Goal: Task Accomplishment & Management: Use online tool/utility

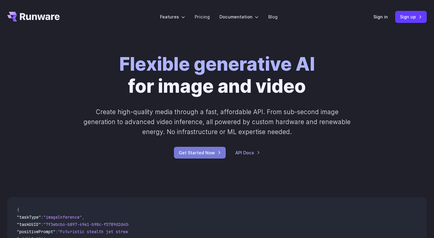
click at [193, 150] on link "Get Started Now" at bounding box center [200, 153] width 52 height 12
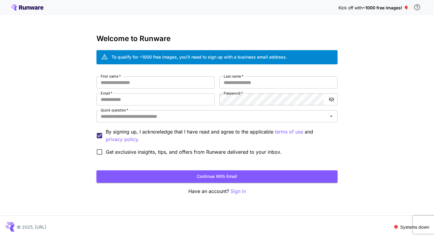
click at [237, 195] on div "Kick off with ~1000 free images! 🎈 Welcome to Runware To qualify for ~1000 free…" at bounding box center [217, 119] width 434 height 238
click at [236, 188] on p "Sign in" at bounding box center [238, 191] width 15 height 8
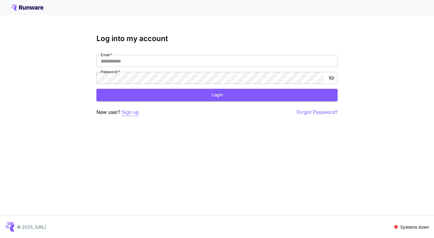
click at [132, 110] on p "Sign up" at bounding box center [130, 112] width 17 height 8
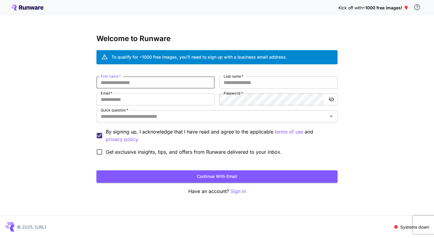
click at [146, 85] on input "First name   *" at bounding box center [155, 82] width 118 height 12
click at [153, 83] on input "First name   *" at bounding box center [155, 82] width 118 height 12
type input "******"
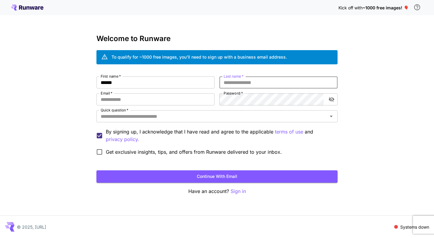
click at [232, 88] on div "First name   * ****** First name   * Last name   * Last name   * Email   * Emai…" at bounding box center [216, 117] width 241 height 82
type input "*****"
click at [164, 96] on input "Email   *" at bounding box center [155, 99] width 118 height 12
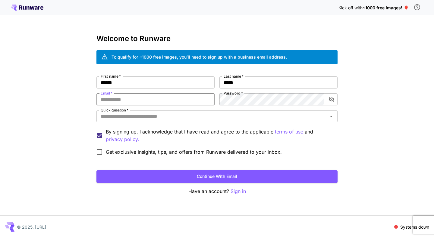
type input "**********"
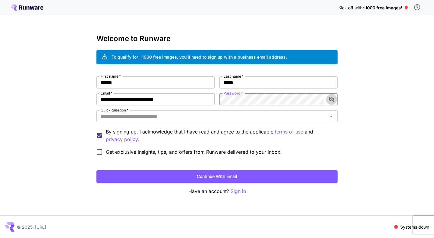
click at [333, 100] on icon "toggle password visibility" at bounding box center [332, 99] width 6 height 6
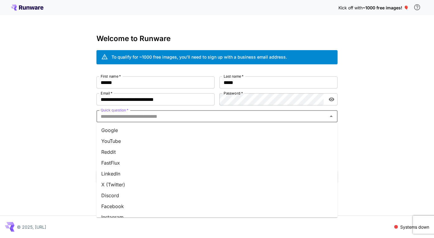
click at [215, 114] on input "Quick question   *" at bounding box center [212, 116] width 228 height 8
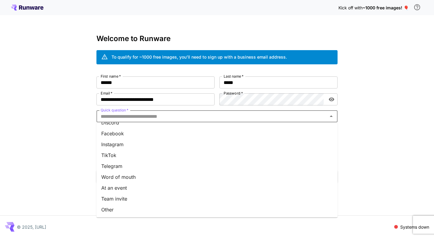
click at [114, 207] on li "Other" at bounding box center [216, 209] width 241 height 11
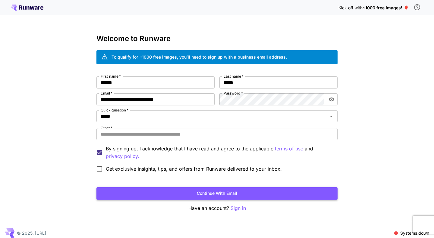
click at [155, 197] on button "Continue with email" at bounding box center [216, 193] width 241 height 12
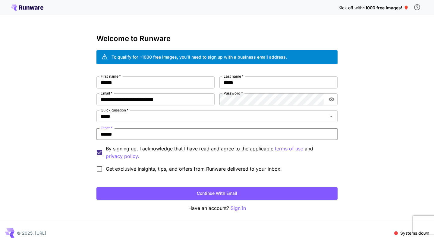
type input "******"
click button "Continue with email" at bounding box center [216, 193] width 241 height 12
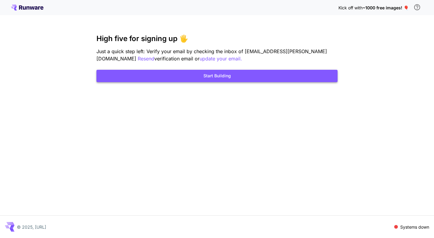
click at [241, 77] on button "Start Building" at bounding box center [216, 76] width 241 height 12
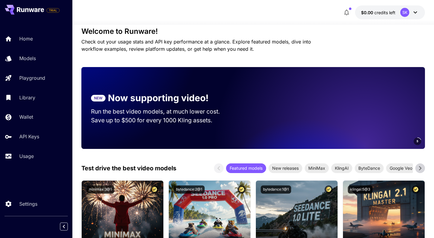
scroll to position [16, 0]
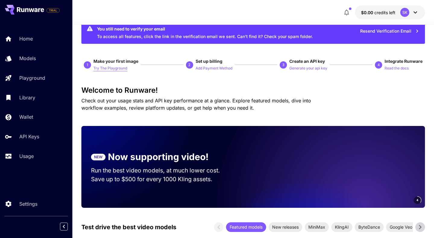
click at [111, 71] on p "Try The Playground" at bounding box center [110, 68] width 34 height 6
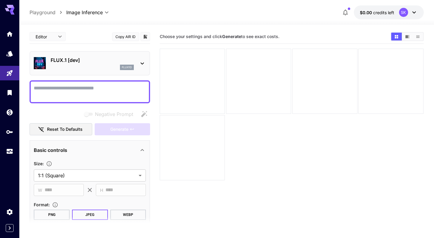
click at [119, 90] on textarea "Negative Prompt" at bounding box center [90, 91] width 112 height 14
click at [144, 54] on div "FLUX.1 [dev] flux1d" at bounding box center [90, 63] width 112 height 18
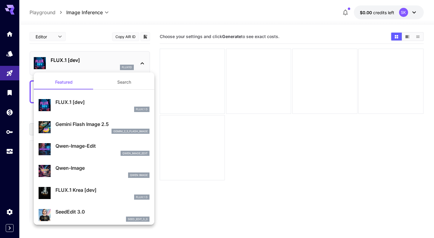
click at [104, 103] on p "FLUX.1 [dev]" at bounding box center [102, 101] width 94 height 7
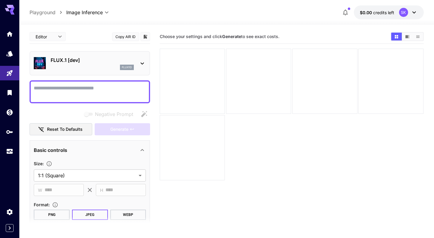
click at [84, 87] on textarea "Negative Prompt" at bounding box center [90, 91] width 112 height 14
paste textarea "**********"
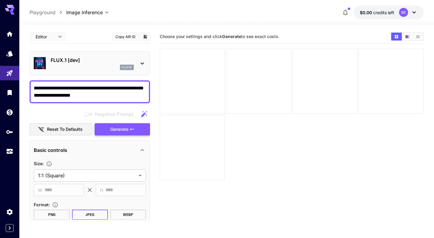
type textarea "**********"
click at [116, 132] on span "Generate" at bounding box center [119, 129] width 18 height 8
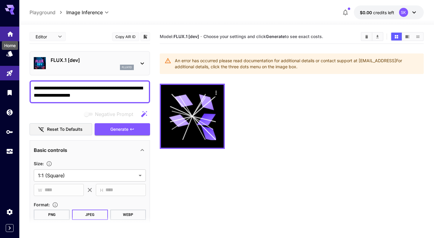
click at [8, 29] on link at bounding box center [9, 34] width 19 height 15
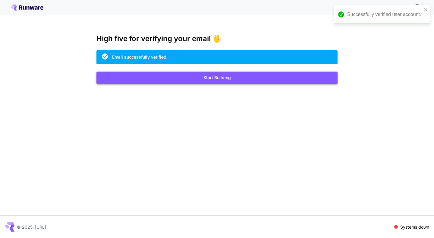
click at [232, 75] on button "Start Building" at bounding box center [216, 77] width 241 height 12
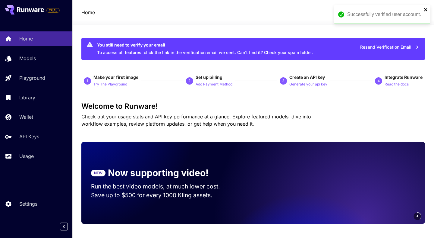
click at [424, 9] on icon "close" at bounding box center [426, 9] width 4 height 5
click at [103, 86] on p "Try The Playground" at bounding box center [110, 84] width 34 height 6
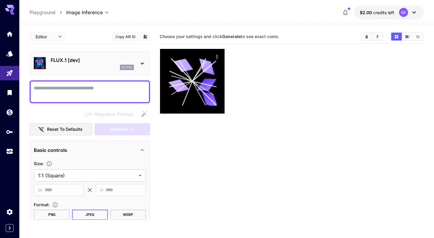
paste textarea "**********"
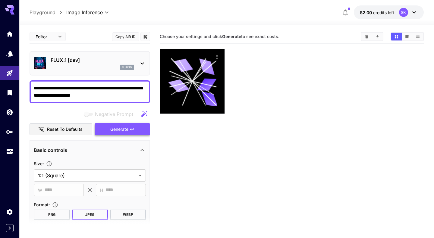
type textarea "**********"
click at [108, 129] on button "Generate" at bounding box center [122, 129] width 55 height 12
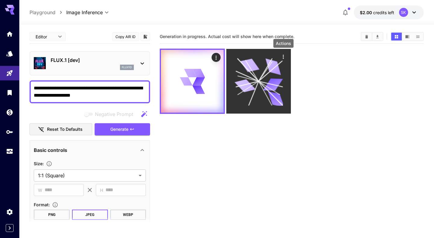
click at [284, 57] on icon "Actions" at bounding box center [283, 57] width 6 height 6
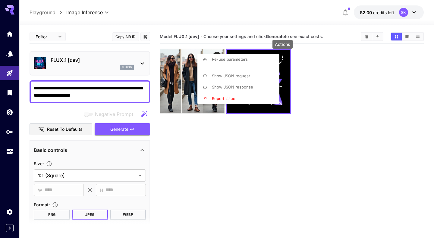
click at [355, 56] on div at bounding box center [217, 119] width 434 height 238
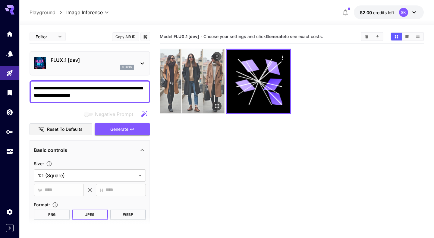
click at [202, 87] on img at bounding box center [192, 81] width 65 height 65
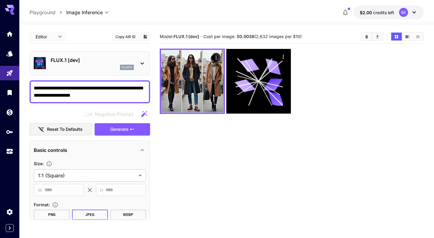
click at [131, 67] on p "flux1d" at bounding box center [127, 67] width 10 height 4
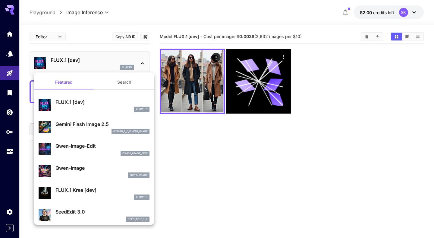
click at [99, 126] on p "Gemini Flash Image 2.5" at bounding box center [102, 123] width 94 height 7
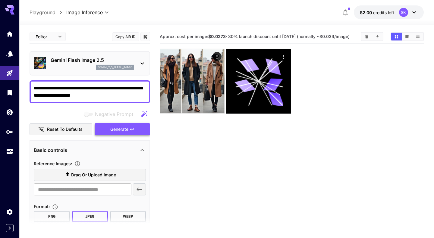
click at [108, 128] on button "Generate" at bounding box center [122, 129] width 55 height 12
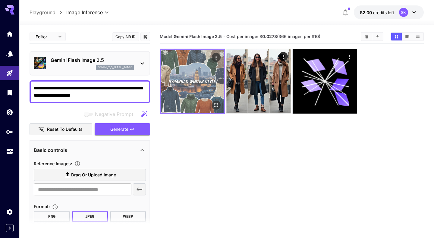
click at [212, 75] on img at bounding box center [192, 81] width 63 height 63
click at [217, 55] on icon "Actions" at bounding box center [216, 58] width 6 height 6
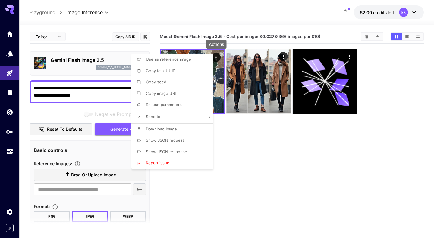
click at [225, 63] on div at bounding box center [217, 119] width 434 height 238
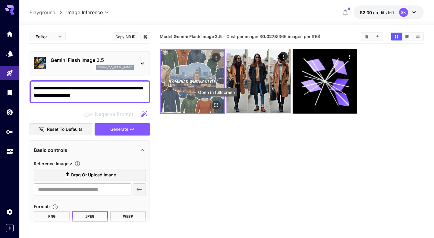
click at [216, 104] on icon "Open in fullscreen" at bounding box center [216, 105] width 6 height 6
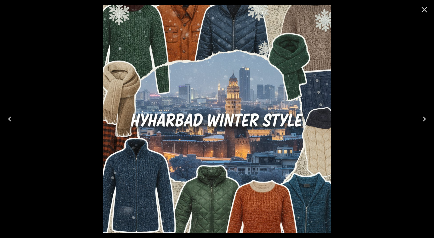
click at [424, 10] on icon "Close" at bounding box center [425, 10] width 6 height 6
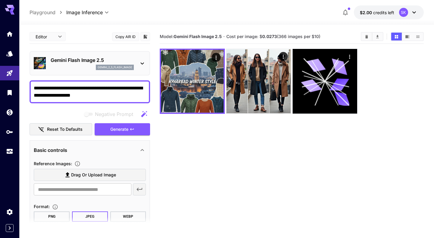
click at [142, 61] on icon at bounding box center [142, 63] width 7 height 7
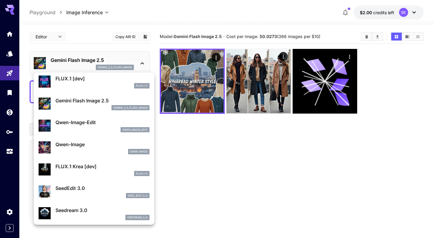
scroll to position [33, 0]
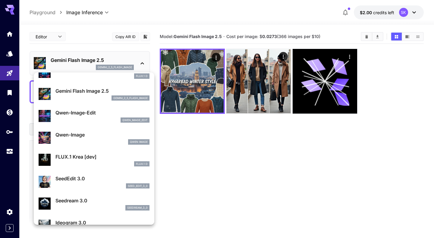
click at [110, 123] on div "Qwen-Image-Edit qwen_image_edit" at bounding box center [94, 115] width 111 height 18
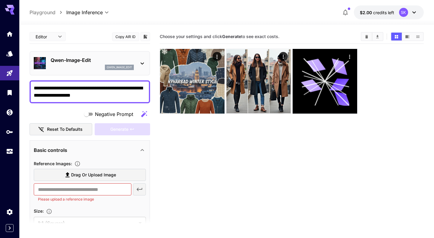
click at [137, 62] on div "Qwen-Image-Edit qwen_image_edit" at bounding box center [90, 63] width 112 height 18
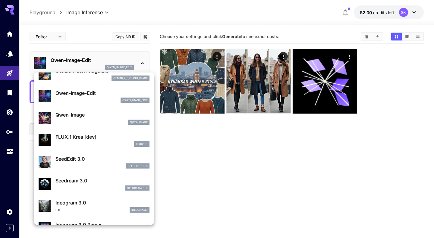
scroll to position [55, 0]
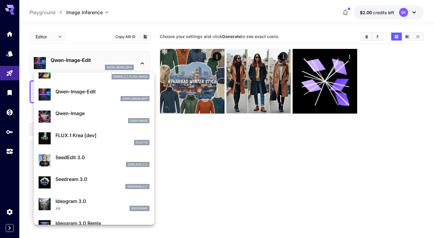
click at [85, 162] on div "seed_edit_3_0" at bounding box center [102, 164] width 94 height 5
type input "***"
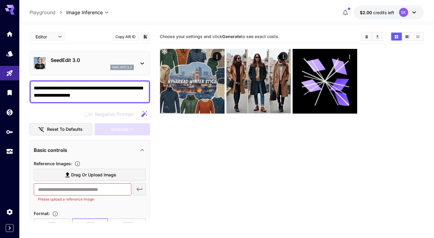
click at [119, 65] on div "seed_edit_3_0" at bounding box center [122, 67] width 24 height 5
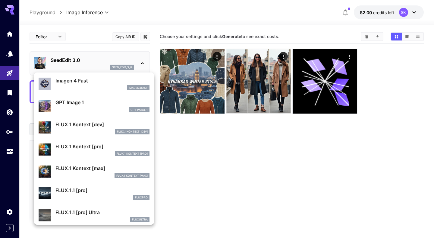
scroll to position [332, 0]
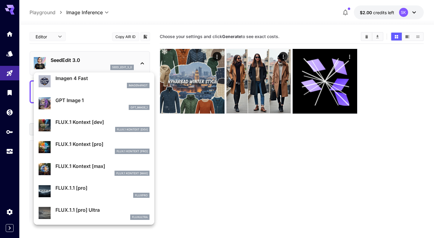
click at [96, 102] on p "GPT Image 1" at bounding box center [102, 99] width 94 height 7
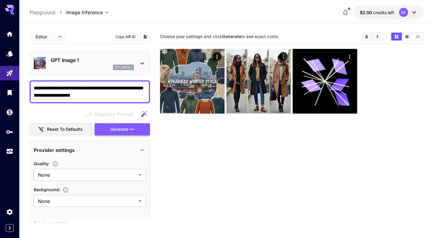
click at [104, 124] on button "Generate" at bounding box center [122, 129] width 55 height 12
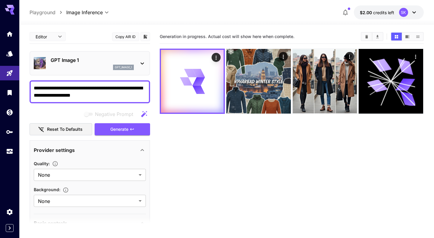
click at [128, 63] on p "GPT Image 1" at bounding box center [92, 59] width 83 height 7
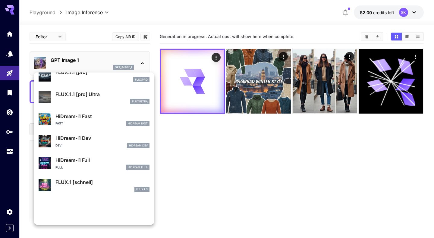
scroll to position [466, 0]
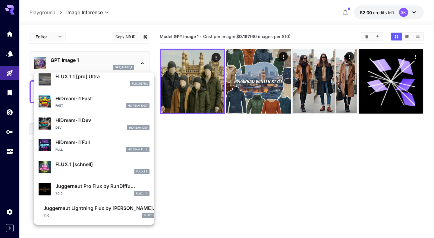
click at [179, 138] on div at bounding box center [217, 119] width 434 height 238
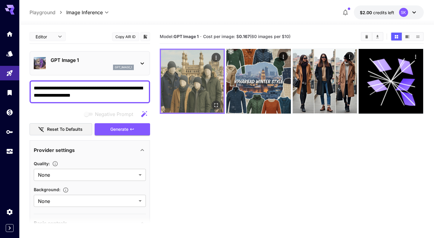
click at [186, 82] on img at bounding box center [192, 81] width 63 height 63
click at [214, 105] on icon "Open in fullscreen" at bounding box center [216, 105] width 6 height 6
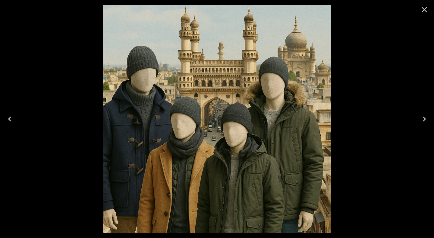
click at [426, 5] on icon "Close" at bounding box center [425, 10] width 10 height 10
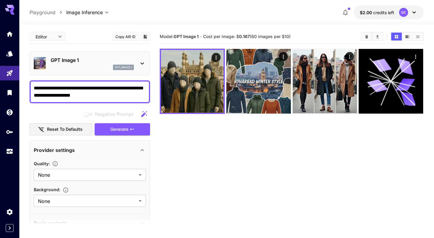
click at [235, 151] on section "Model: GPT Image 1 · Cost per image: $ 0.167 (60 images per $10)" at bounding box center [292, 149] width 264 height 238
click at [140, 72] on div "GPT Image 1 gpt_image_1" at bounding box center [90, 63] width 121 height 24
click at [141, 62] on icon at bounding box center [142, 63] width 3 height 2
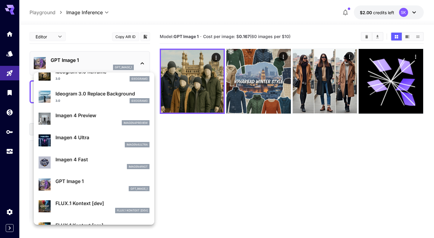
scroll to position [250, 0]
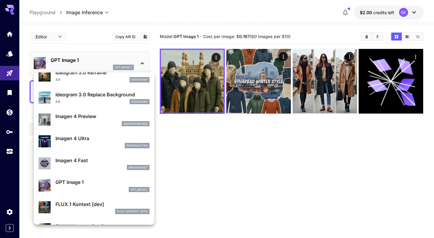
click at [80, 121] on div "imagen4preview" at bounding box center [102, 123] width 94 height 5
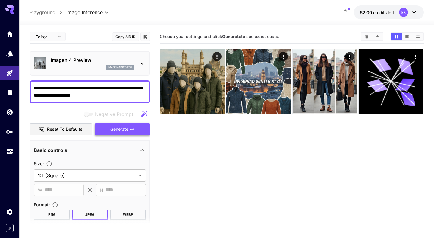
click at [105, 129] on button "Generate" at bounding box center [122, 129] width 55 height 12
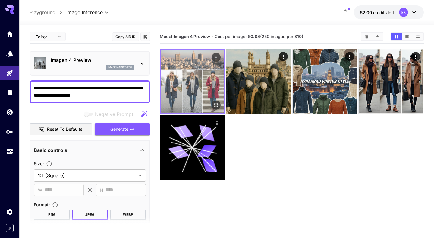
click at [182, 82] on img at bounding box center [192, 81] width 63 height 63
click at [219, 105] on icon "Open in fullscreen" at bounding box center [216, 105] width 6 height 6
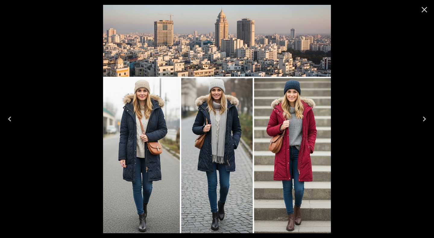
click at [421, 13] on icon "Close" at bounding box center [425, 10] width 10 height 10
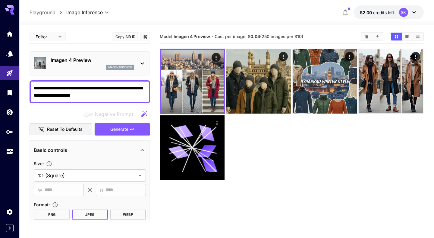
click at [266, 127] on div at bounding box center [292, 114] width 264 height 131
click at [143, 58] on div "Imagen 4 Preview imagen4preview" at bounding box center [90, 63] width 112 height 18
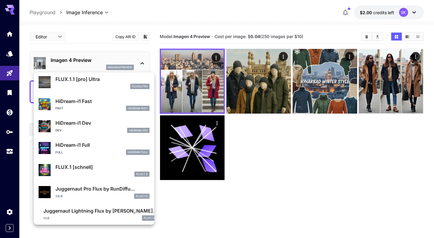
scroll to position [466, 0]
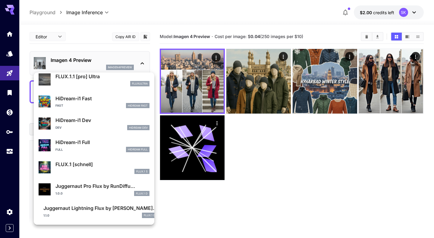
click at [254, 133] on div at bounding box center [217, 119] width 434 height 238
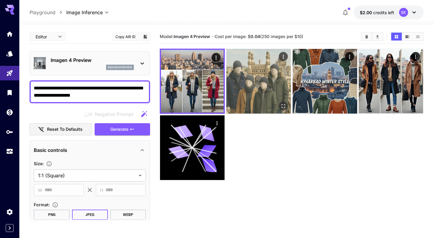
click at [273, 90] on img at bounding box center [258, 81] width 65 height 65
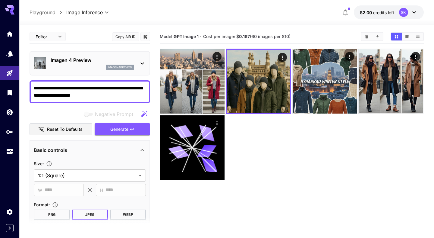
click at [147, 61] on div "Imagen 4 Preview imagen4preview" at bounding box center [90, 63] width 121 height 24
click at [144, 62] on icon at bounding box center [142, 63] width 7 height 7
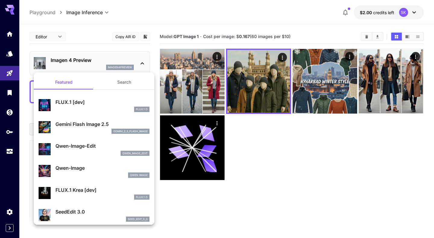
click at [131, 83] on button "Search" at bounding box center [124, 82] width 60 height 14
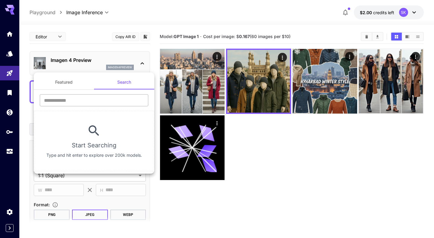
click at [97, 102] on input "text" at bounding box center [94, 100] width 109 height 12
type input "***"
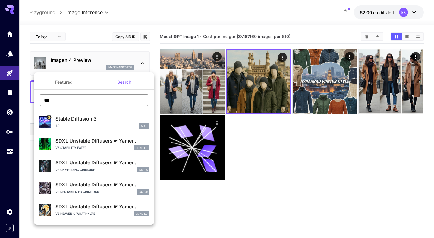
click at [88, 123] on div "1.0 SD 3" at bounding box center [102, 125] width 94 height 5
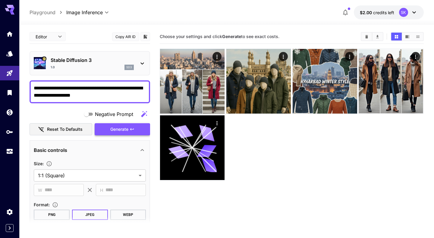
click at [114, 126] on span "Generate" at bounding box center [119, 129] width 18 height 8
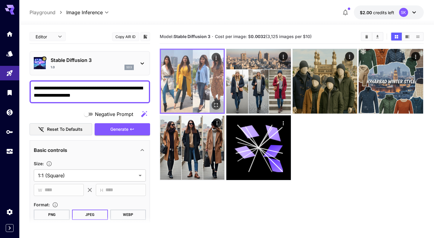
click at [190, 82] on img at bounding box center [192, 81] width 63 height 63
click at [217, 106] on icon "Open in fullscreen" at bounding box center [216, 105] width 6 height 6
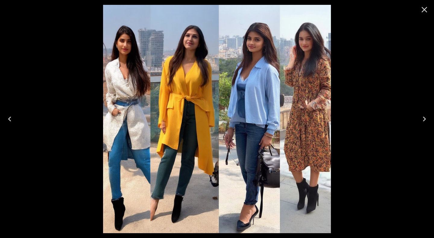
click at [423, 10] on icon "Close" at bounding box center [425, 10] width 10 height 10
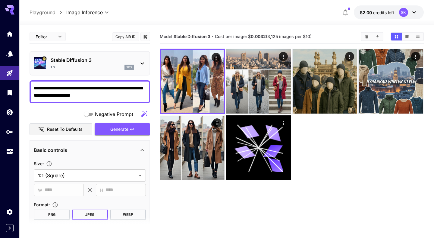
click at [321, 168] on div at bounding box center [292, 114] width 264 height 131
click at [112, 71] on div "Stable Diffusion 3 1.0 sd3" at bounding box center [90, 63] width 112 height 18
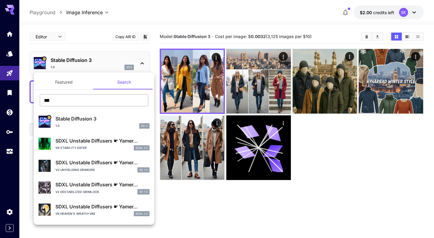
click at [127, 98] on input "***" at bounding box center [94, 100] width 109 height 12
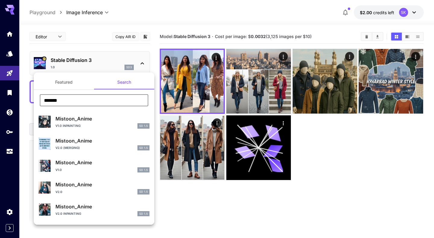
type input "*******"
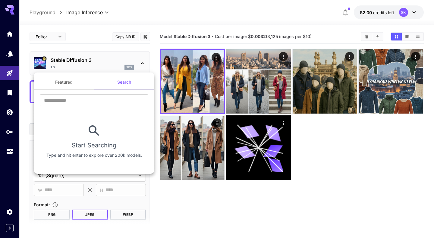
click at [327, 141] on div at bounding box center [217, 119] width 434 height 238
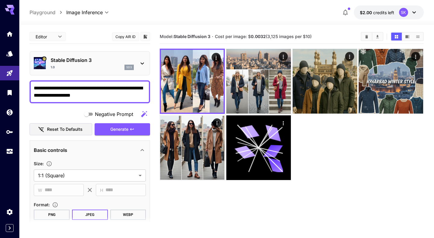
click at [108, 94] on textarea "**********" at bounding box center [90, 91] width 112 height 14
click at [115, 72] on div "Stable Diffusion 3 1.0 sd3" at bounding box center [90, 63] width 112 height 18
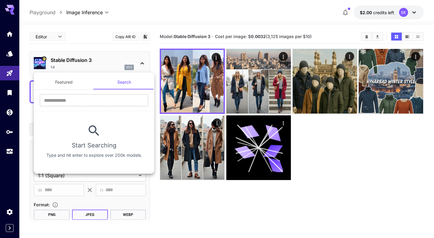
click at [78, 63] on div at bounding box center [217, 119] width 434 height 238
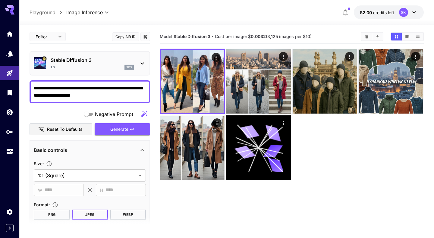
click at [97, 95] on textarea "**********" at bounding box center [90, 91] width 112 height 14
paste textarea "**********"
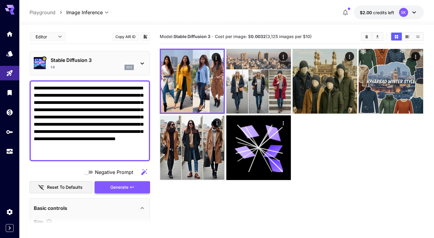
type textarea "**********"
click at [105, 184] on button "Generate" at bounding box center [122, 187] width 55 height 12
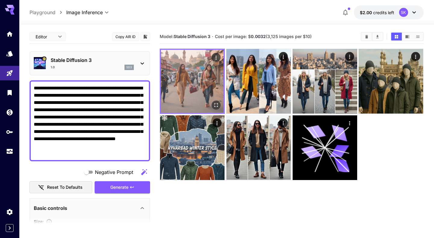
click at [195, 77] on img at bounding box center [192, 81] width 63 height 63
click at [218, 105] on icon "Open in fullscreen" at bounding box center [216, 105] width 6 height 6
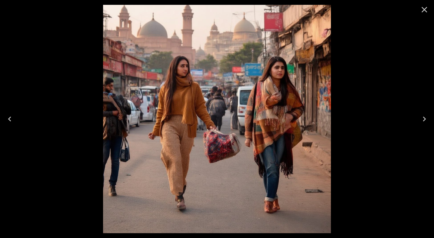
click at [423, 10] on icon "Close" at bounding box center [425, 10] width 10 height 10
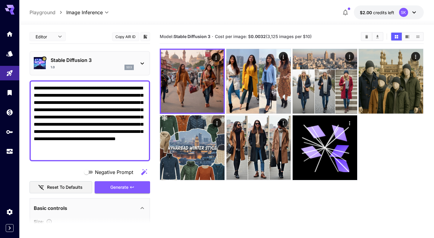
click at [121, 62] on p "Stable Diffusion 3" at bounding box center [92, 59] width 83 height 7
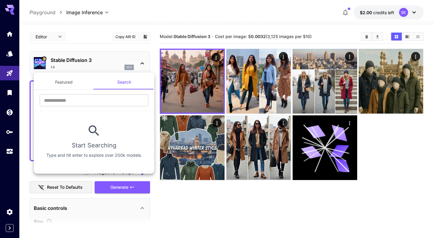
click at [68, 83] on button "Featured" at bounding box center [64, 82] width 60 height 14
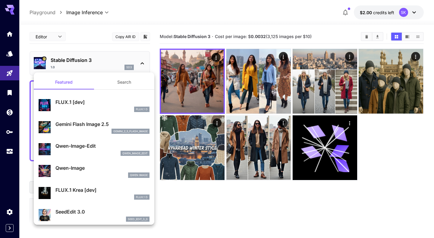
click at [74, 99] on p "FLUX.1 [dev]" at bounding box center [102, 101] width 94 height 7
type input "***"
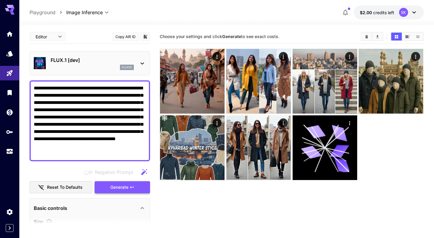
click at [102, 189] on button "Generate" at bounding box center [122, 187] width 55 height 12
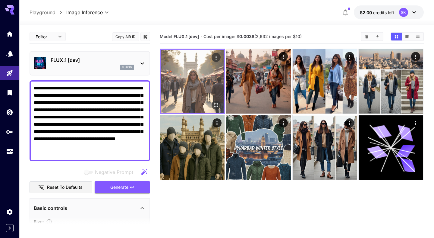
click at [215, 107] on icon "Open in fullscreen" at bounding box center [216, 105] width 6 height 6
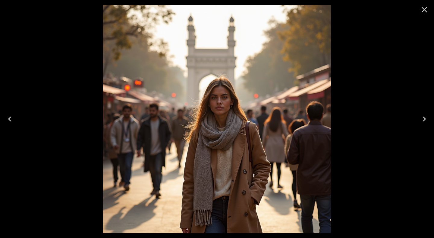
click at [426, 13] on icon "Close" at bounding box center [425, 10] width 10 height 10
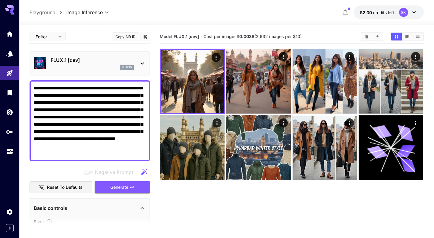
click at [252, 206] on section "Model: FLUX.1 [dev] · Cost per image: $ 0.0038 (2,632 images per $10)" at bounding box center [292, 149] width 264 height 238
click at [126, 55] on div "FLUX.1 [dev] flux1d" at bounding box center [90, 63] width 112 height 18
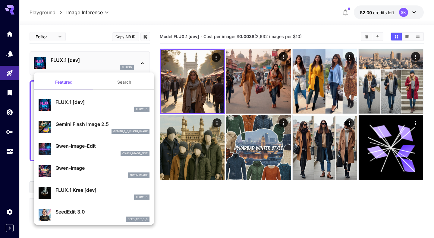
click at [88, 136] on div "Gemini Flash Image 2.5 gemini_2_5_flash_image" at bounding box center [94, 127] width 111 height 18
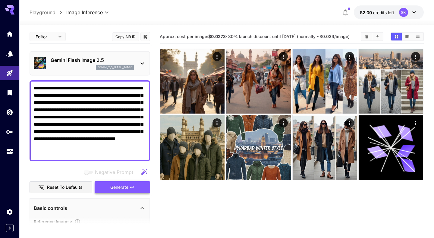
click at [107, 186] on button "Generate" at bounding box center [122, 187] width 55 height 12
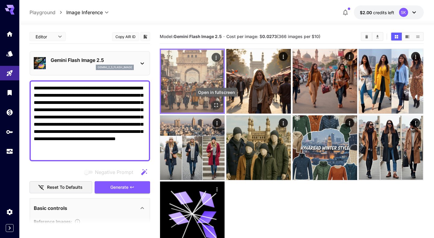
click at [214, 107] on icon "Open in fullscreen" at bounding box center [216, 105] width 6 height 6
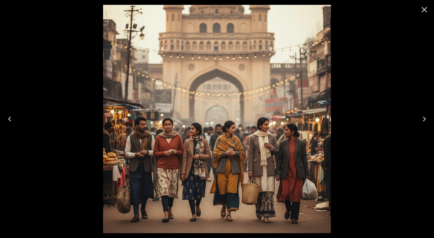
click at [356, 70] on div at bounding box center [217, 119] width 434 height 238
click at [425, 14] on icon "Close" at bounding box center [425, 10] width 10 height 10
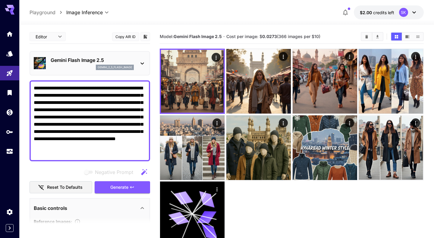
click at [109, 61] on p "Gemini Flash Image 2.5" at bounding box center [92, 59] width 83 height 7
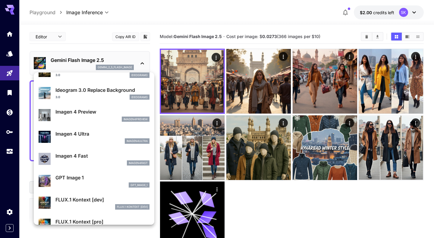
scroll to position [255, 0]
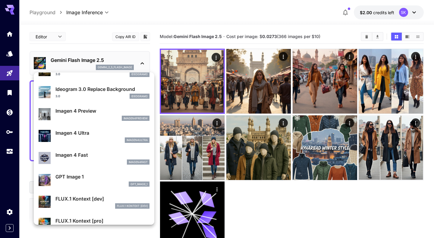
click at [71, 187] on div "GPT Image 1 gpt_image_1" at bounding box center [94, 179] width 111 height 18
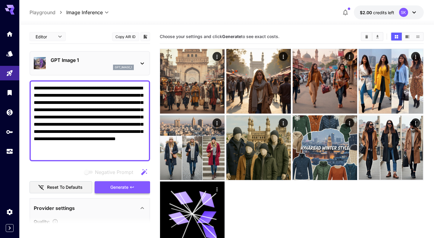
click at [113, 185] on span "Generate" at bounding box center [119, 187] width 18 height 8
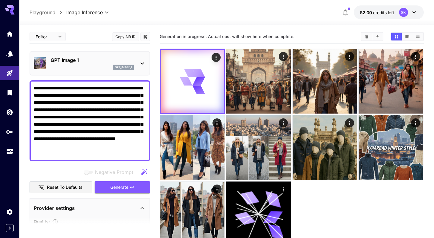
click at [349, 11] on button "button" at bounding box center [345, 12] width 12 height 12
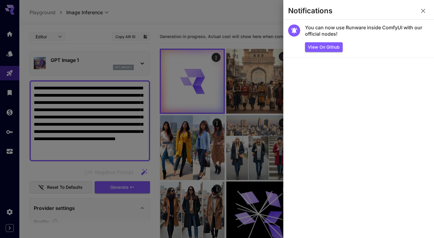
click at [424, 12] on icon "button" at bounding box center [423, 11] width 4 height 4
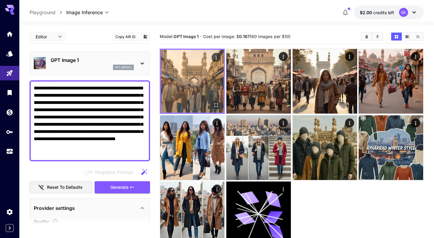
click at [195, 93] on img at bounding box center [192, 81] width 63 height 63
click at [214, 104] on icon "Open in fullscreen" at bounding box center [216, 105] width 6 height 6
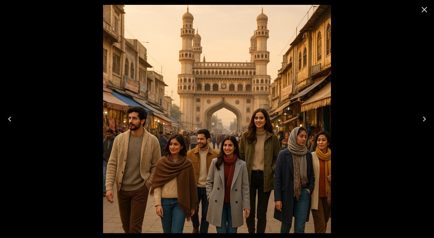
click at [425, 8] on icon "Close" at bounding box center [425, 10] width 10 height 10
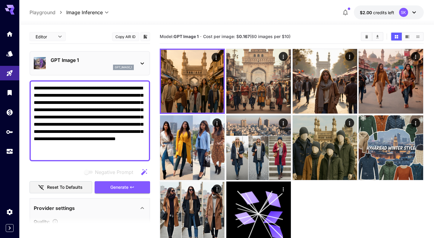
click at [76, 67] on div "gpt_image_1" at bounding box center [92, 67] width 83 height 5
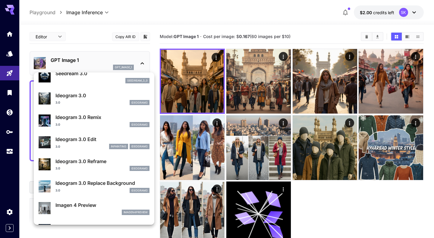
scroll to position [169, 0]
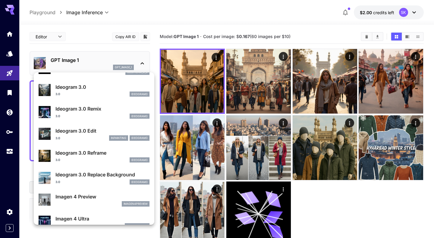
click at [125, 68] on div at bounding box center [217, 119] width 434 height 238
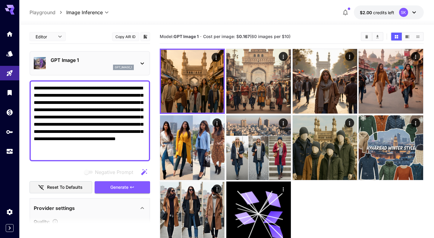
click at [125, 68] on p "gpt_image_1" at bounding box center [123, 67] width 17 height 4
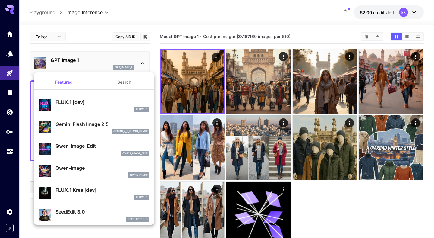
click at [125, 68] on div at bounding box center [217, 119] width 434 height 238
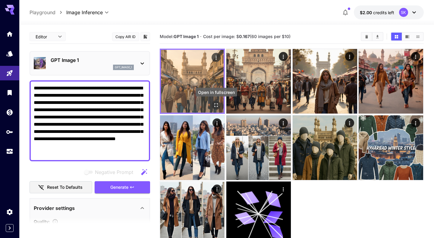
click at [218, 105] on icon "Open in fullscreen" at bounding box center [216, 105] width 6 height 6
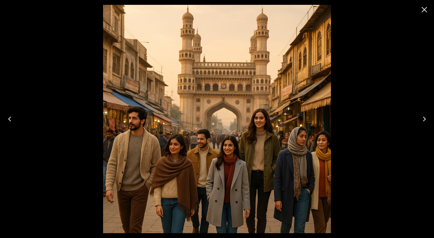
click at [425, 11] on icon "Close" at bounding box center [425, 10] width 6 height 6
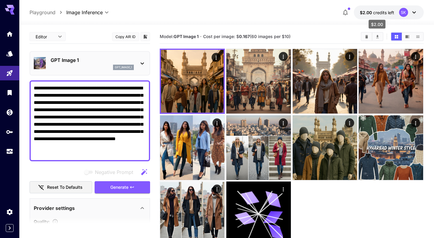
click at [385, 14] on span "credits left" at bounding box center [383, 12] width 21 height 5
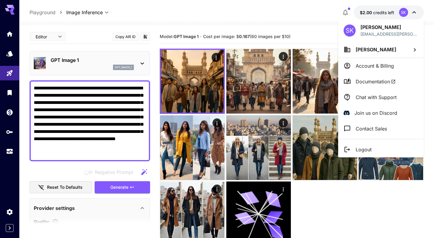
click at [289, 77] on div at bounding box center [217, 119] width 434 height 238
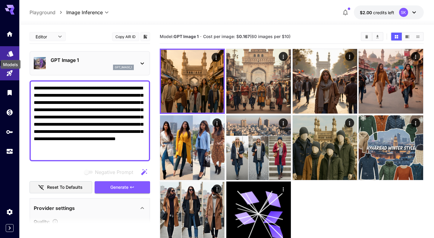
click at [7, 52] on icon "Models" at bounding box center [10, 51] width 7 height 7
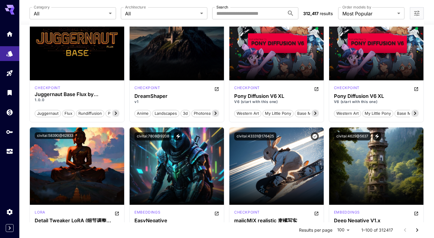
scroll to position [686, 0]
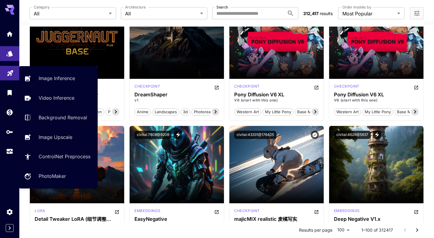
click at [15, 68] on link at bounding box center [9, 73] width 19 height 15
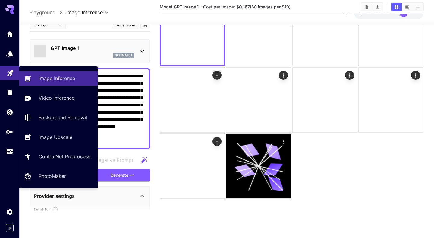
scroll to position [48, 0]
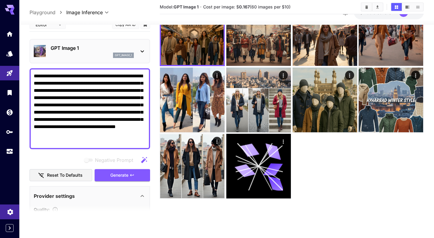
click at [4, 213] on link at bounding box center [9, 211] width 19 height 15
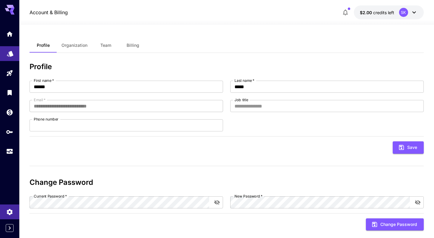
click at [8, 47] on link at bounding box center [9, 53] width 19 height 15
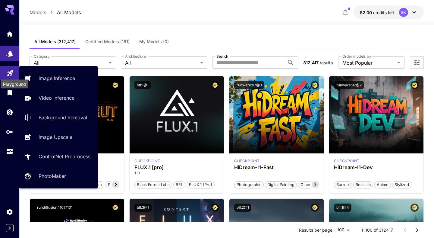
click at [7, 71] on icon "Playground" at bounding box center [10, 71] width 7 height 7
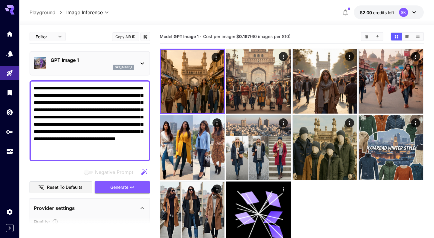
click at [407, 10] on div "SK" at bounding box center [403, 12] width 9 height 9
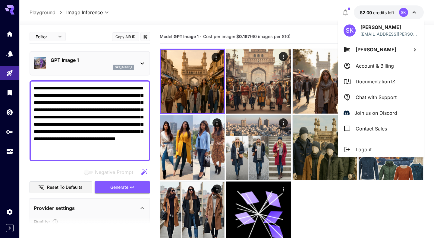
click at [378, 61] on li "Account & Billing" at bounding box center [381, 66] width 86 height 16
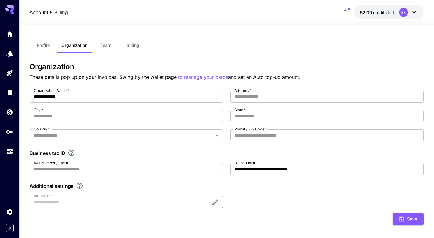
click at [397, 9] on button "$2.00 credits left SK" at bounding box center [389, 12] width 70 height 14
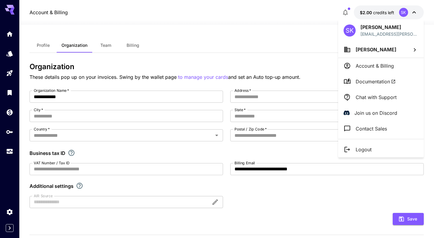
click at [364, 150] on p "Logout" at bounding box center [364, 149] width 16 height 7
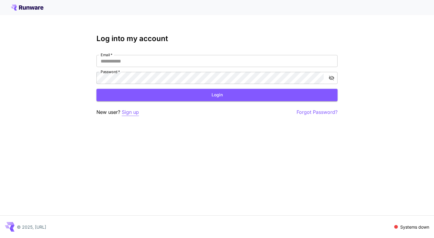
click at [129, 114] on p "Sign up" at bounding box center [130, 112] width 17 height 8
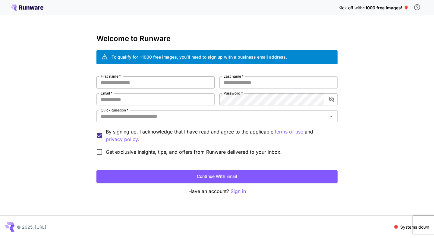
click at [153, 83] on input "First name   *" at bounding box center [155, 82] width 118 height 12
type input "******"
click at [228, 80] on input "Last name   *" at bounding box center [278, 82] width 118 height 12
type input "*********"
click at [180, 99] on input "Email   *" at bounding box center [155, 99] width 118 height 12
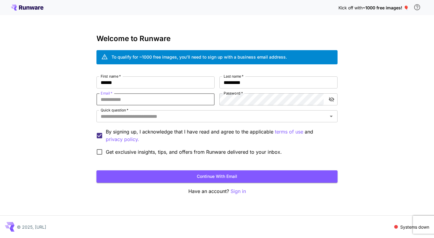
type input "**********"
click at [336, 102] on div "Password   *" at bounding box center [278, 99] width 118 height 12
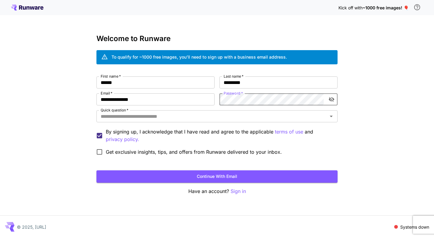
click at [334, 100] on icon "toggle password visibility" at bounding box center [332, 99] width 6 height 6
click at [217, 114] on input "Quick question   *" at bounding box center [212, 116] width 228 height 8
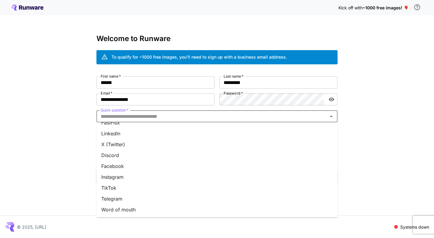
scroll to position [73, 0]
click at [121, 178] on li "Word of mouth" at bounding box center [216, 176] width 241 height 11
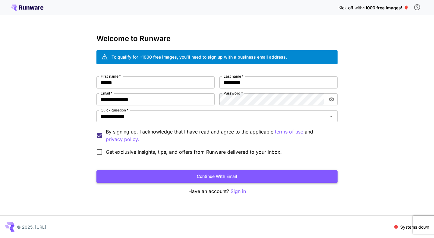
click at [149, 173] on button "Continue with email" at bounding box center [216, 176] width 241 height 12
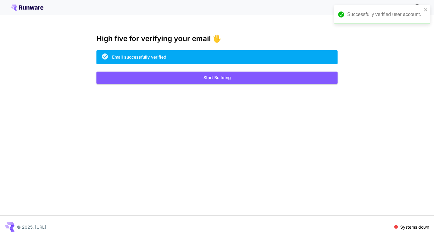
click at [267, 78] on button "Start Building" at bounding box center [216, 77] width 241 height 12
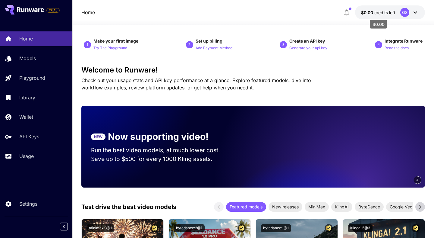
click at [393, 14] on span "credits left" at bounding box center [384, 12] width 21 height 5
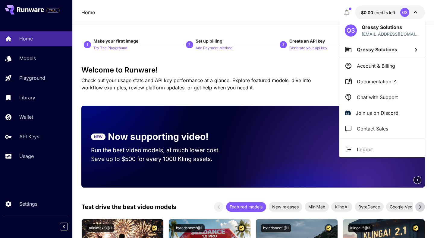
click at [374, 49] on span "Qressy Solutions" at bounding box center [377, 49] width 40 height 6
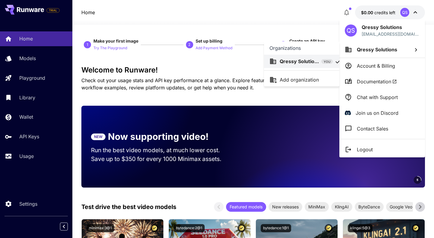
click at [379, 65] on div at bounding box center [217, 119] width 434 height 238
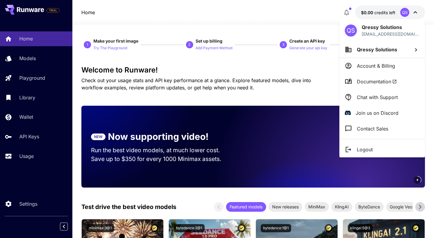
click at [379, 65] on p "Account & Billing" at bounding box center [376, 65] width 38 height 7
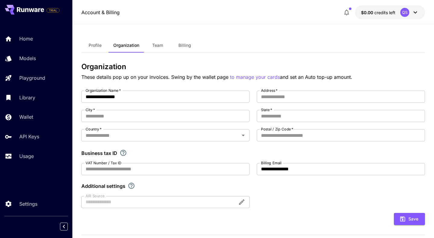
click at [390, 18] on div at bounding box center [253, 20] width 362 height 7
click at [398, 10] on button "$0.00 credits left QS" at bounding box center [390, 12] width 70 height 14
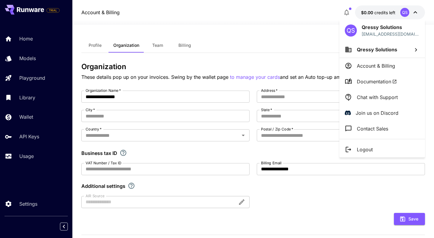
click at [349, 154] on li "Logout" at bounding box center [382, 149] width 86 height 16
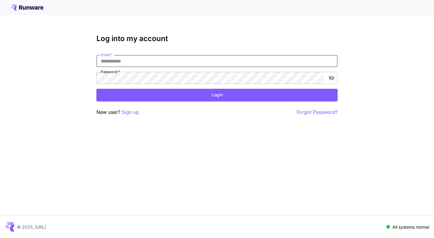
click at [210, 60] on input "Email   *" at bounding box center [216, 61] width 241 height 12
type input "**********"
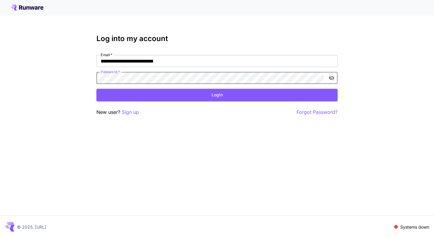
click button "Login" at bounding box center [216, 95] width 241 height 12
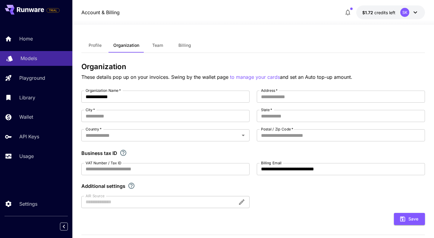
click at [39, 62] on link "Models" at bounding box center [36, 58] width 72 height 15
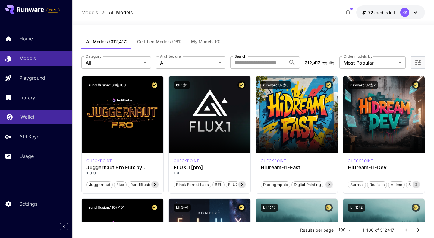
click at [44, 113] on link "Wallet" at bounding box center [36, 116] width 72 height 15
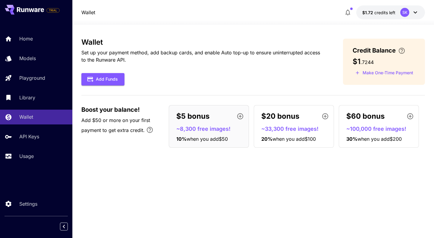
click at [24, 146] on div "Home Models Playground Library Wallet API Keys Usage" at bounding box center [36, 97] width 72 height 132
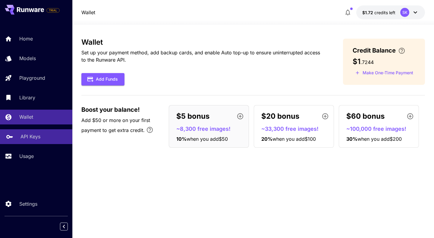
click at [30, 140] on p "API Keys" at bounding box center [30, 136] width 20 height 7
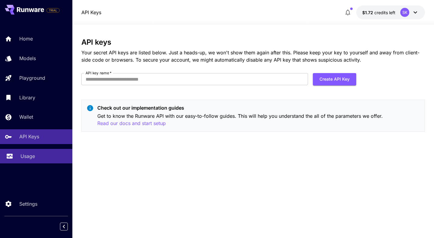
click at [53, 157] on div "Usage" at bounding box center [43, 155] width 47 height 7
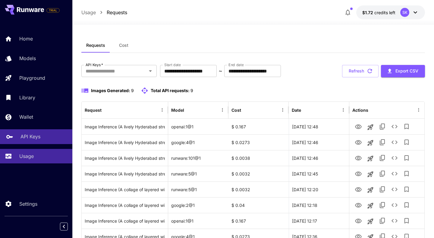
click at [55, 135] on div "API Keys" at bounding box center [43, 136] width 47 height 7
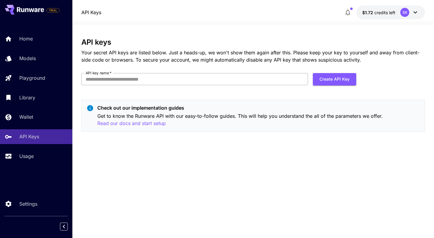
click at [246, 80] on input "API key name   *" at bounding box center [194, 79] width 227 height 12
type input "**********"
click button "Create API Key" at bounding box center [334, 79] width 43 height 12
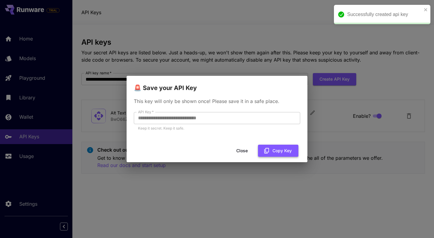
click at [269, 147] on button "Copy Key" at bounding box center [278, 150] width 40 height 12
click at [172, 12] on div "**********" at bounding box center [217, 119] width 434 height 238
click at [245, 152] on button "Close" at bounding box center [242, 150] width 27 height 12
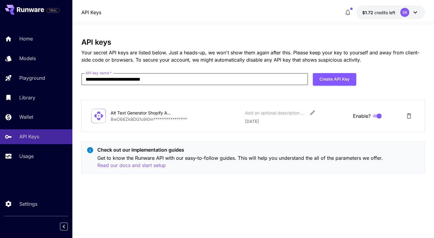
click at [164, 116] on p "**********" at bounding box center [176, 119] width 130 height 6
click at [158, 46] on h3 "API keys" at bounding box center [253, 42] width 344 height 8
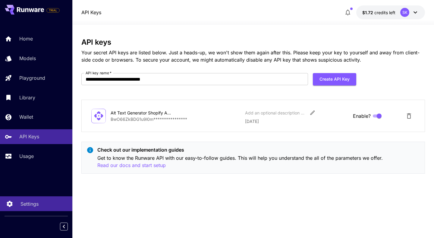
click at [28, 203] on p "Settings" at bounding box center [29, 203] width 18 height 7
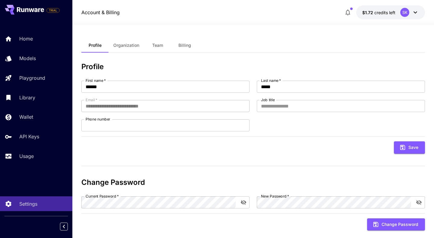
scroll to position [11, 0]
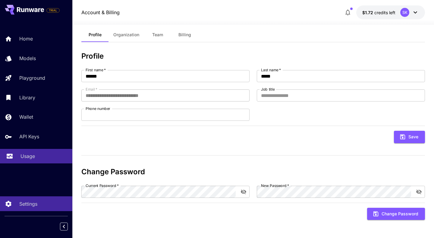
click at [30, 159] on p "Usage" at bounding box center [27, 155] width 14 height 7
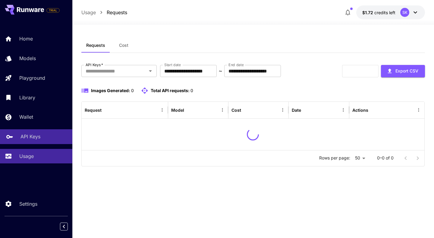
click at [49, 136] on div "API Keys" at bounding box center [43, 136] width 47 height 7
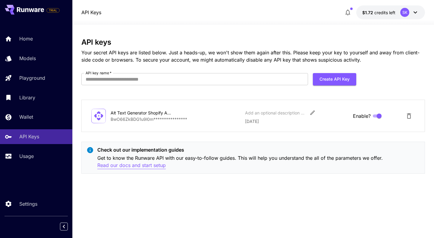
click at [161, 167] on p "Read our docs and start setup" at bounding box center [131, 165] width 68 height 8
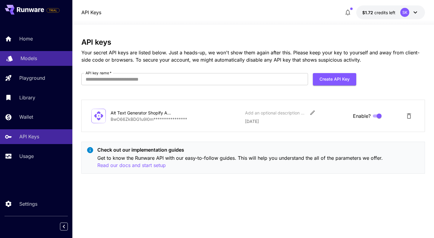
click at [25, 65] on link "Models" at bounding box center [36, 58] width 72 height 15
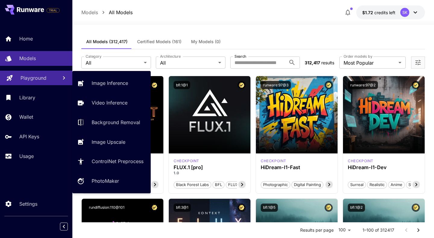
click at [30, 84] on link "Playground" at bounding box center [36, 78] width 72 height 15
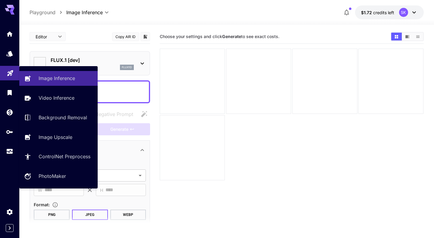
type input "**********"
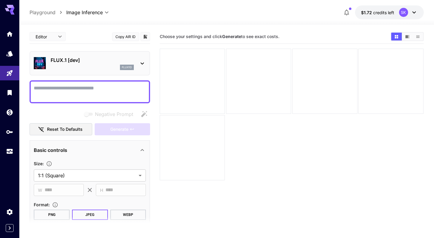
click at [103, 62] on p "FLUX.1 [dev]" at bounding box center [92, 59] width 83 height 7
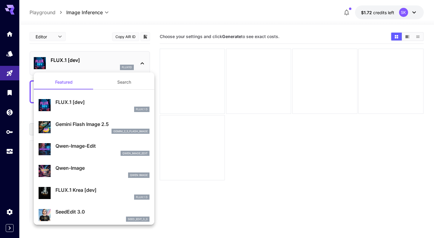
click at [103, 62] on div at bounding box center [217, 119] width 434 height 238
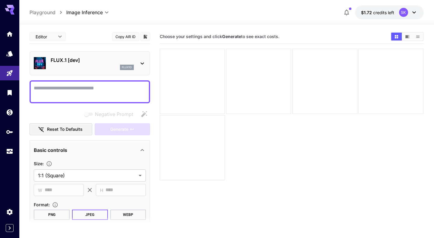
scroll to position [166, 0]
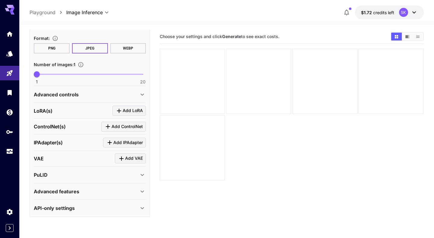
click at [183, 74] on div at bounding box center [192, 81] width 65 height 65
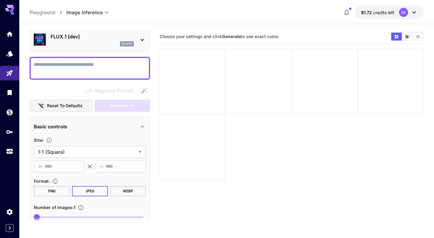
scroll to position [0, 0]
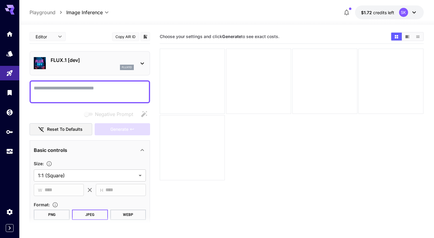
click at [129, 57] on p "FLUX.1 [dev]" at bounding box center [92, 59] width 83 height 7
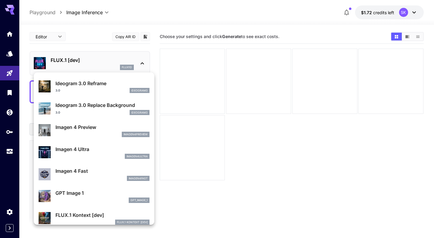
scroll to position [243, 0]
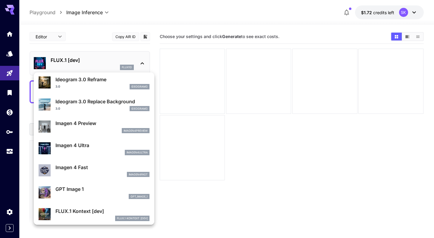
click at [92, 192] on p "GPT Image 1" at bounding box center [102, 188] width 94 height 7
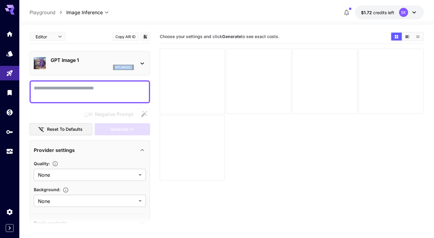
copy p "gpt_image_1"
drag, startPoint x: 133, startPoint y: 68, endPoint x: 150, endPoint y: 80, distance: 21.1
click at [150, 80] on div "**********" at bounding box center [90, 206] width 121 height 353
click at [176, 100] on div at bounding box center [192, 109] width 65 height 65
click at [208, 80] on div at bounding box center [192, 81] width 65 height 65
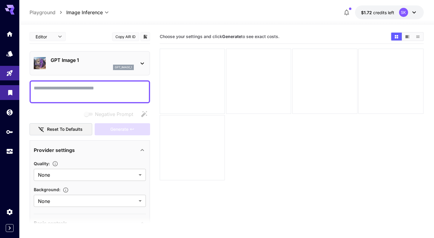
click at [8, 97] on link at bounding box center [9, 92] width 19 height 15
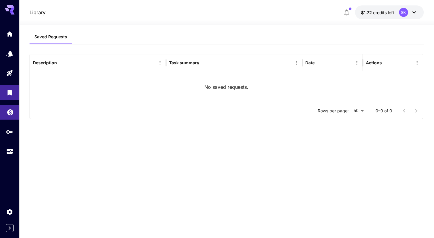
click at [9, 118] on link at bounding box center [9, 112] width 19 height 15
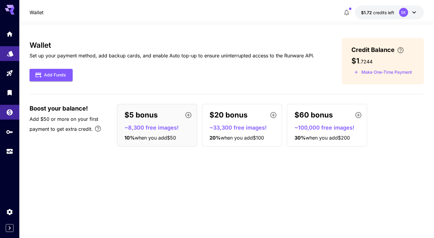
click at [15, 51] on link at bounding box center [9, 53] width 19 height 15
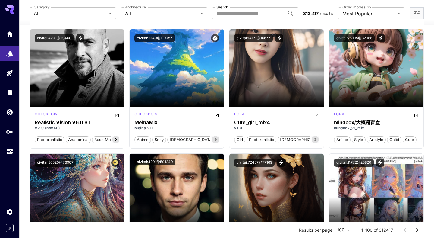
scroll to position [1278, 0]
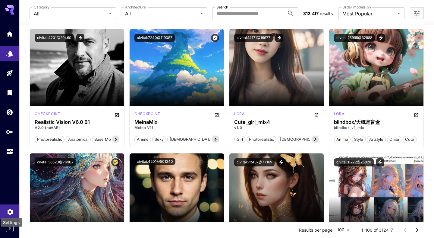
click at [11, 212] on icon "Settings" at bounding box center [10, 210] width 6 height 6
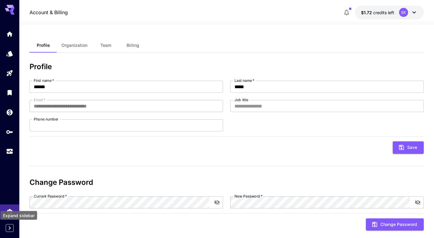
click at [9, 227] on icon "Expand sidebar" at bounding box center [10, 228] width 2 height 4
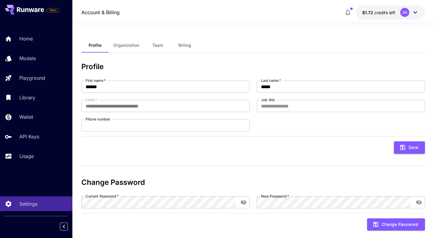
click at [51, 90] on div "Home Models Playground Library Wallet API Keys Usage" at bounding box center [36, 97] width 72 height 132
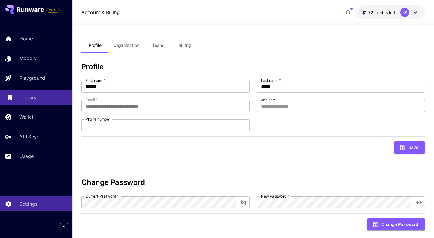
click at [46, 96] on div "Library" at bounding box center [43, 97] width 47 height 7
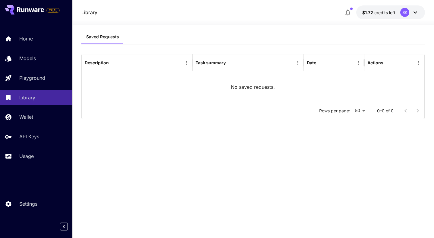
click at [26, 166] on div "Home Models Playground Library Wallet API Keys Usage" at bounding box center [36, 97] width 72 height 156
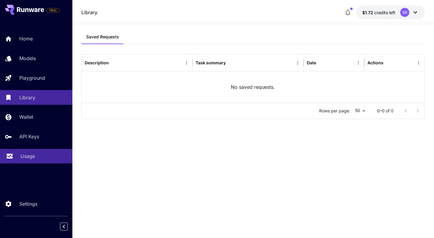
click at [28, 156] on p "Usage" at bounding box center [27, 155] width 14 height 7
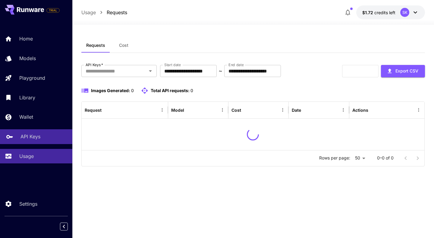
click at [32, 144] on link "API Keys" at bounding box center [36, 136] width 72 height 15
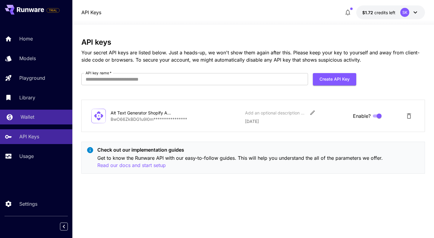
click at [39, 122] on link "Wallet" at bounding box center [36, 116] width 72 height 15
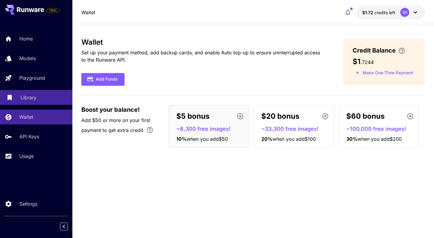
click at [47, 99] on div "Library" at bounding box center [43, 97] width 47 height 7
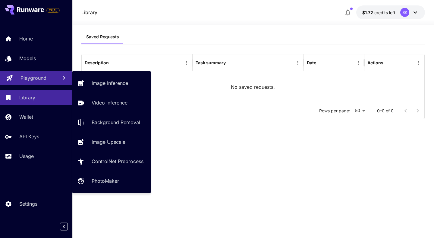
click at [50, 83] on link "Playground" at bounding box center [36, 78] width 72 height 15
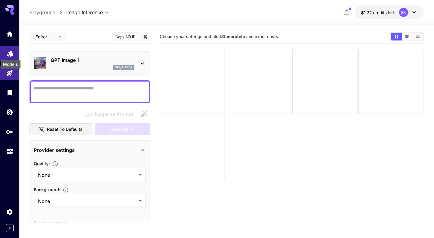
click at [11, 53] on icon "Models" at bounding box center [10, 52] width 6 height 6
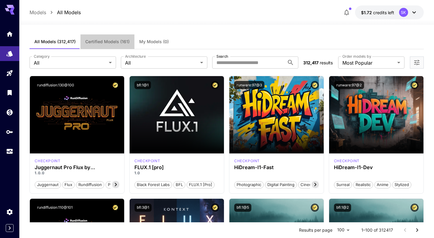
click at [100, 40] on span "Certified Models (161)" at bounding box center [107, 41] width 44 height 5
